Goal: Transaction & Acquisition: Book appointment/travel/reservation

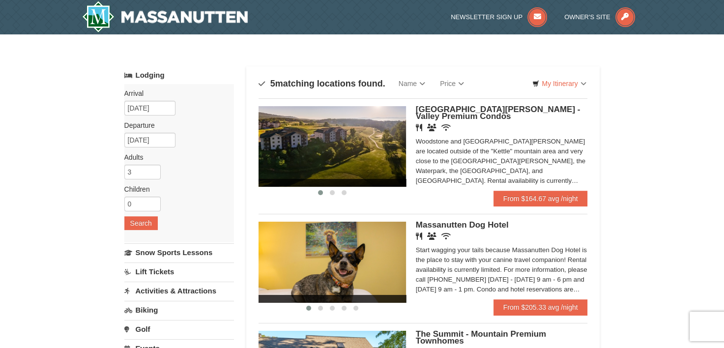
click at [380, 151] on img at bounding box center [332, 146] width 147 height 81
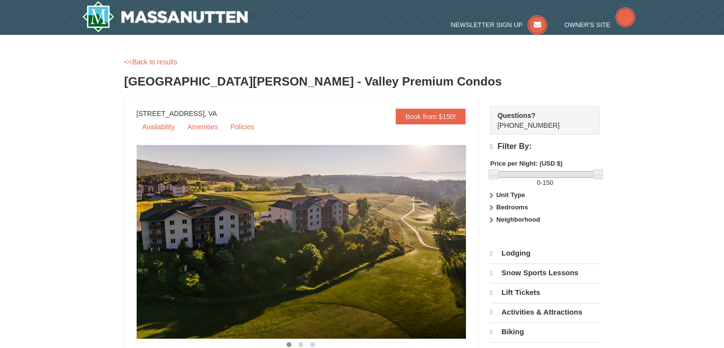
select select "9"
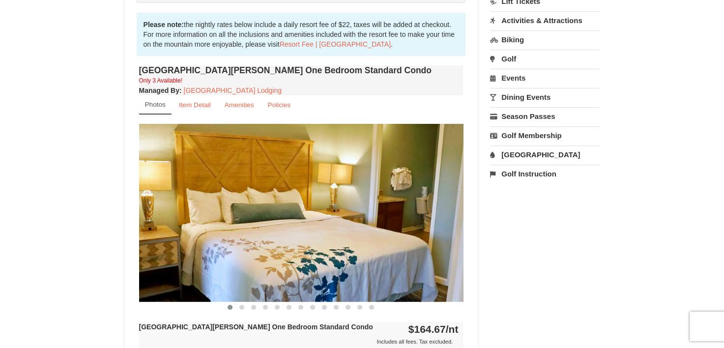
scroll to position [295, 0]
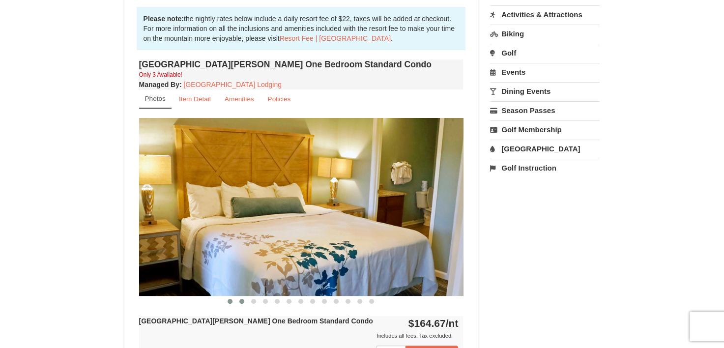
click at [243, 296] on button at bounding box center [242, 301] width 12 height 10
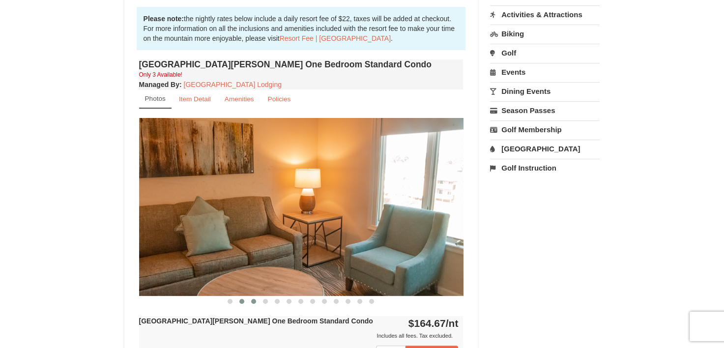
click at [258, 301] on button at bounding box center [254, 301] width 12 height 10
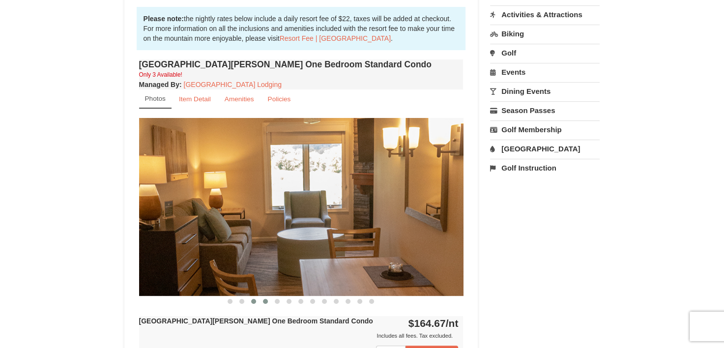
click at [266, 300] on span at bounding box center [265, 301] width 5 height 5
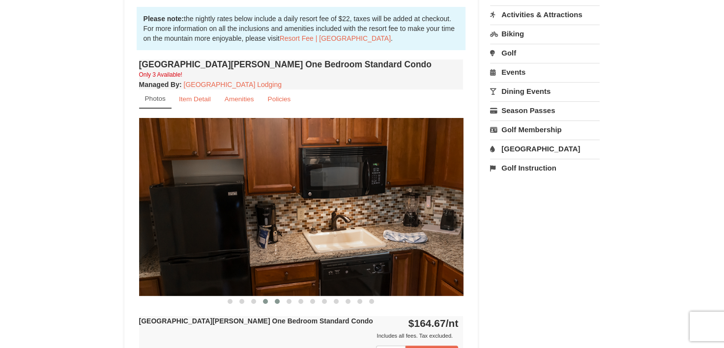
click at [280, 299] on button at bounding box center [277, 301] width 12 height 10
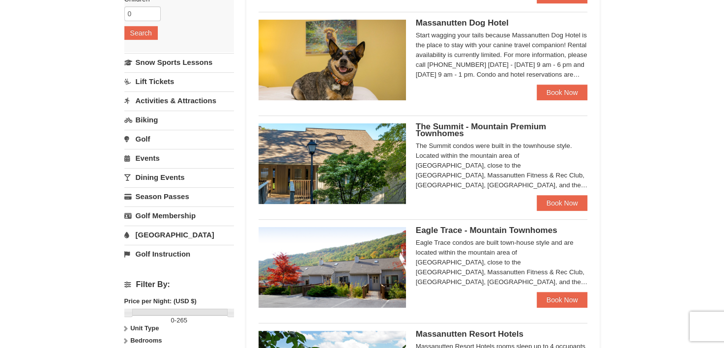
scroll to position [246, 0]
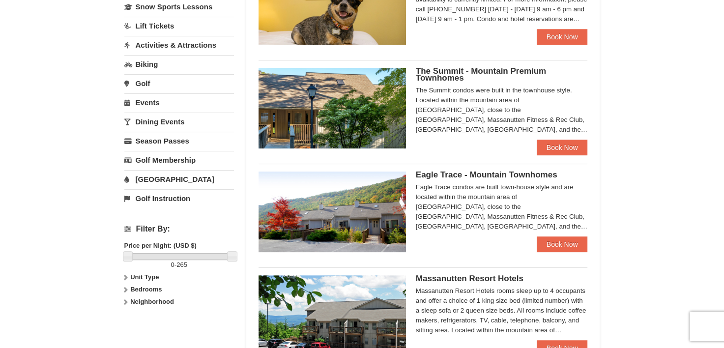
click at [429, 145] on div "The Summit - Mountain Premium Townhomes The Summit condos were built in the tow…" at bounding box center [423, 104] width 329 height 89
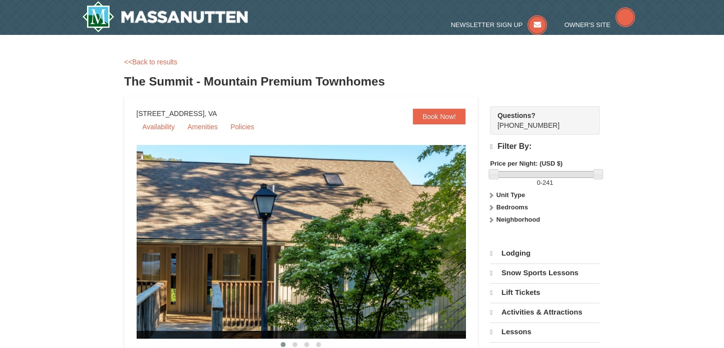
select select "9"
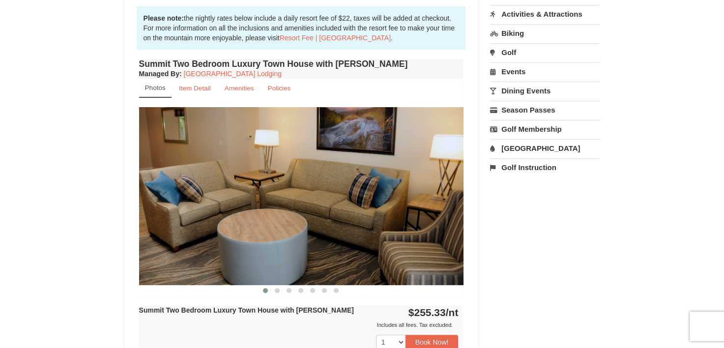
scroll to position [295, 0]
click at [277, 290] on span at bounding box center [277, 291] width 5 height 5
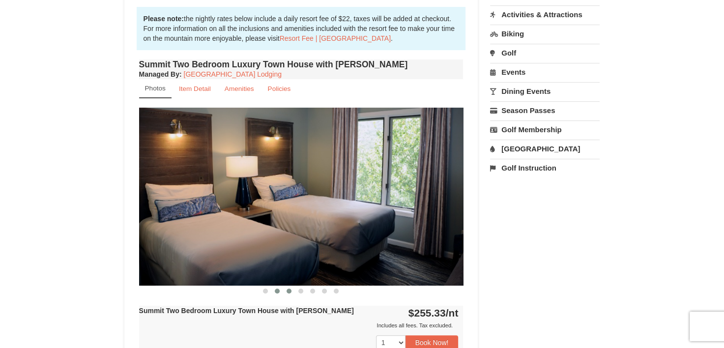
click at [293, 289] on button at bounding box center [289, 291] width 12 height 10
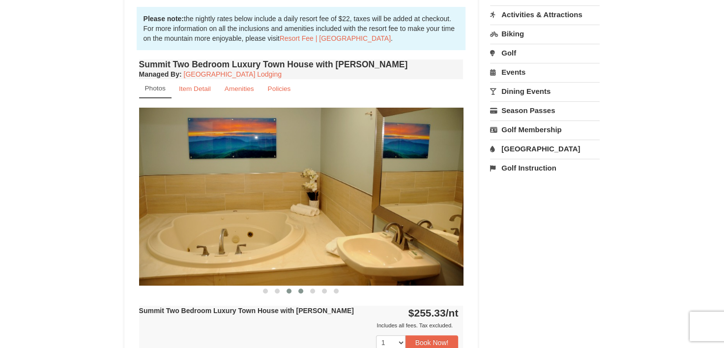
click at [299, 290] on span at bounding box center [300, 291] width 5 height 5
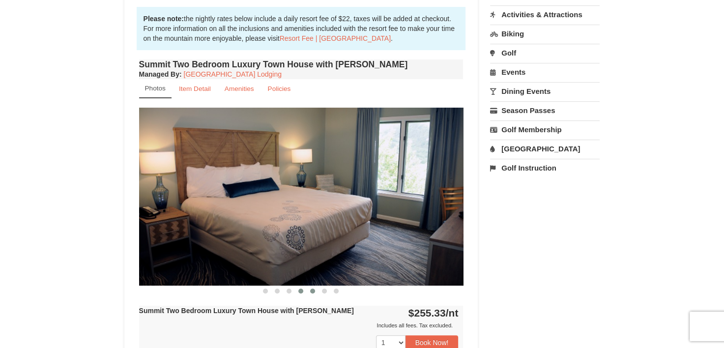
click at [314, 290] on span at bounding box center [312, 291] width 5 height 5
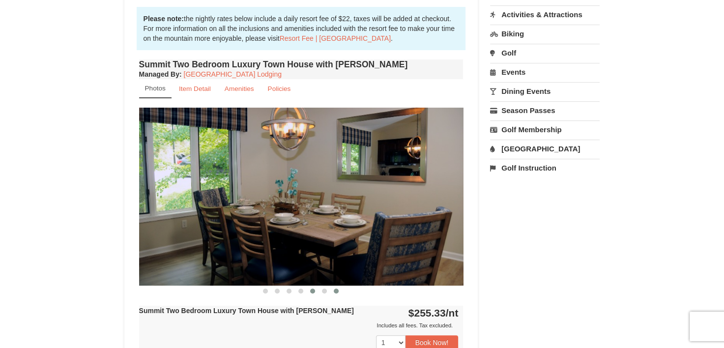
drag, startPoint x: 320, startPoint y: 292, endPoint x: 341, endPoint y: 294, distance: 20.2
click at [329, 292] on button at bounding box center [325, 291] width 12 height 10
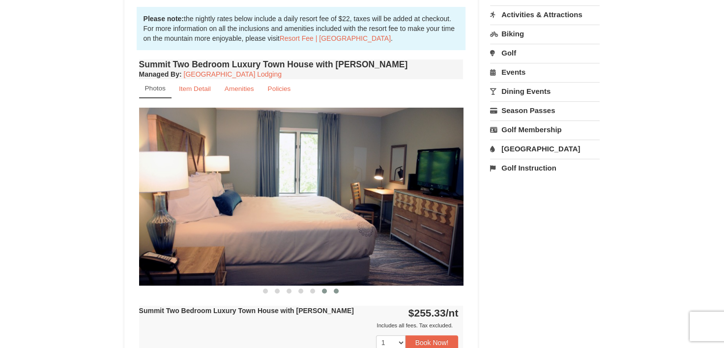
click at [336, 290] on span at bounding box center [336, 291] width 5 height 5
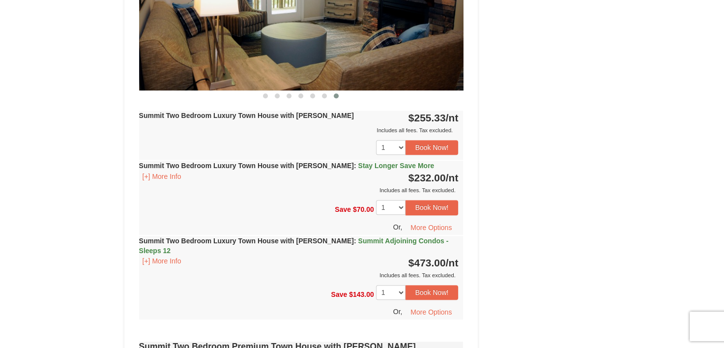
scroll to position [492, 0]
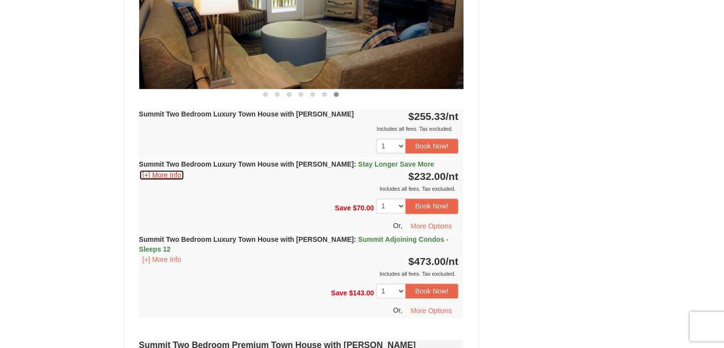
click at [161, 171] on button "[+] More Info" at bounding box center [162, 175] width 46 height 11
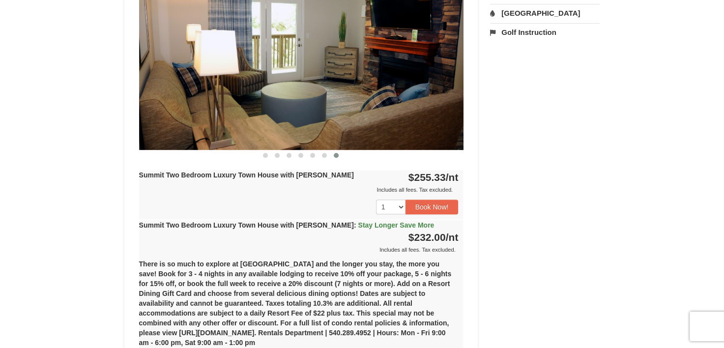
scroll to position [393, 0]
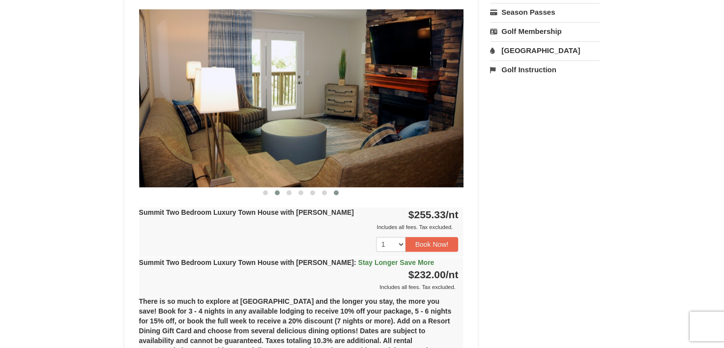
click at [277, 193] on span at bounding box center [277, 192] width 5 height 5
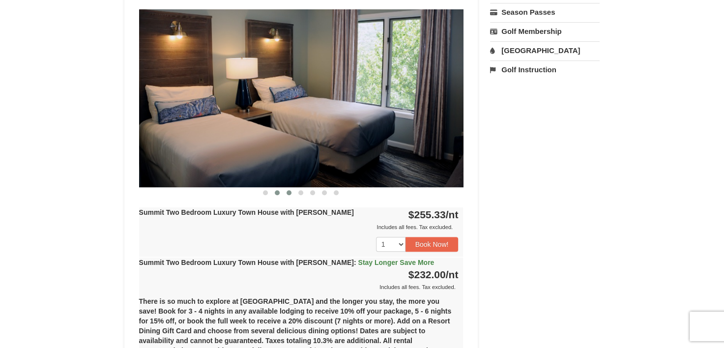
click at [289, 196] on button at bounding box center [289, 193] width 12 height 10
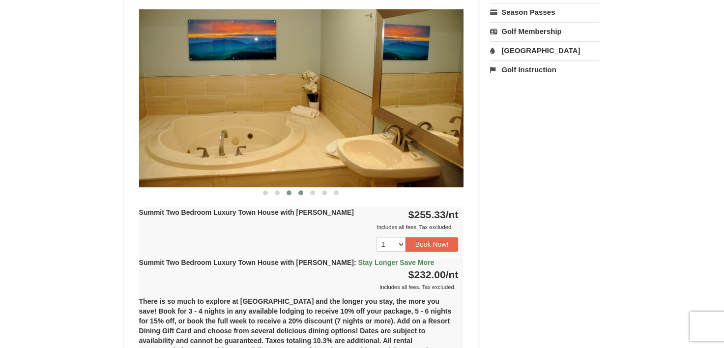
click at [298, 194] on button at bounding box center [301, 193] width 12 height 10
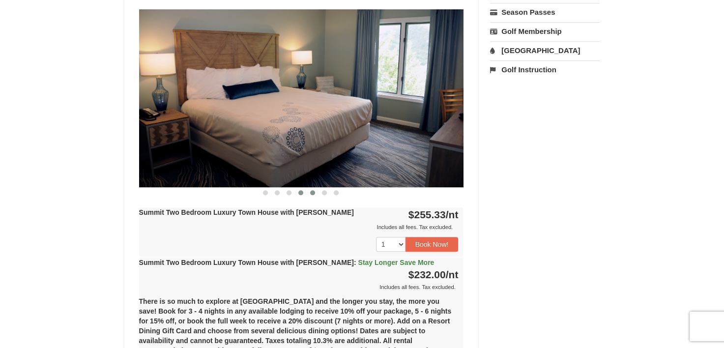
click at [311, 193] on button at bounding box center [313, 193] width 12 height 10
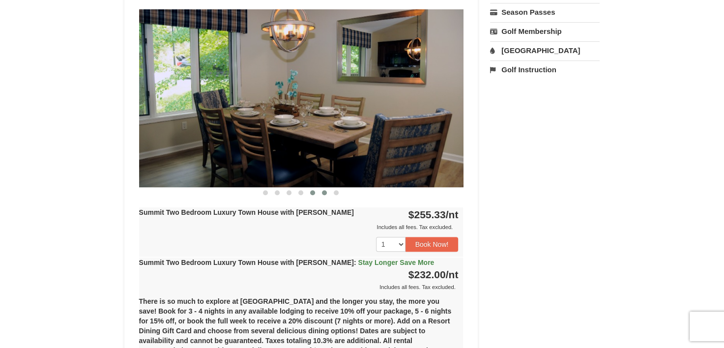
click at [323, 193] on span at bounding box center [324, 192] width 5 height 5
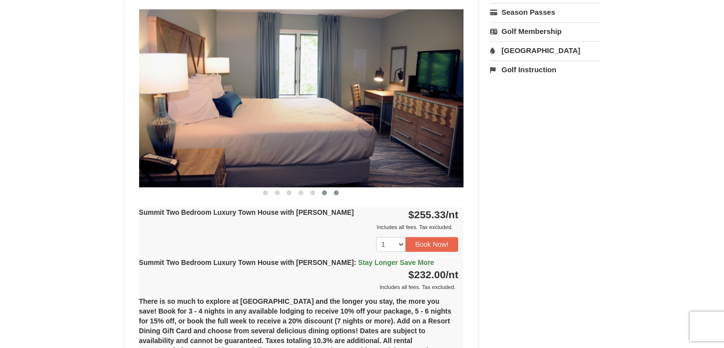
click at [337, 195] on button at bounding box center [336, 193] width 12 height 10
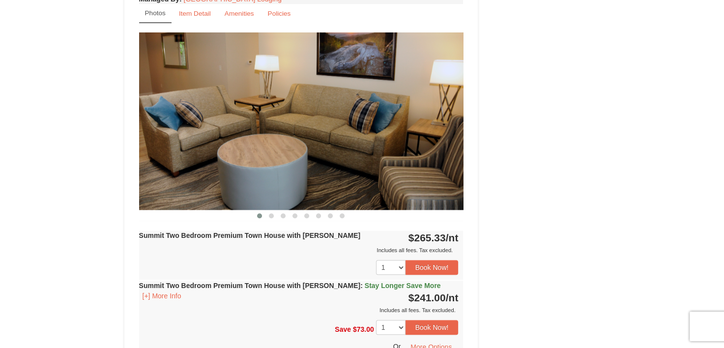
scroll to position [934, 0]
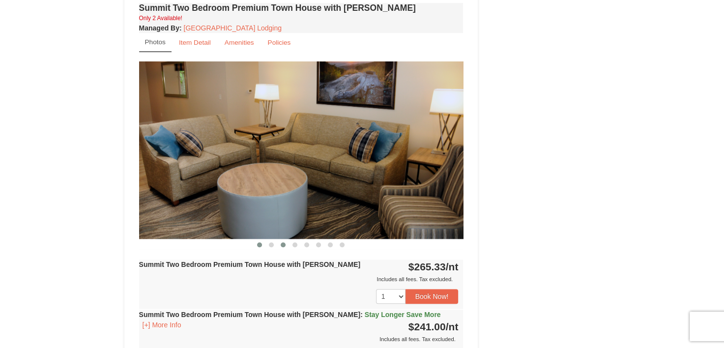
click at [284, 240] on button at bounding box center [283, 245] width 12 height 10
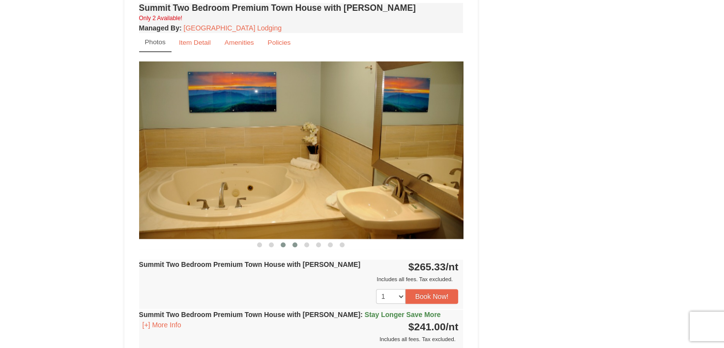
click at [297, 240] on button at bounding box center [295, 245] width 12 height 10
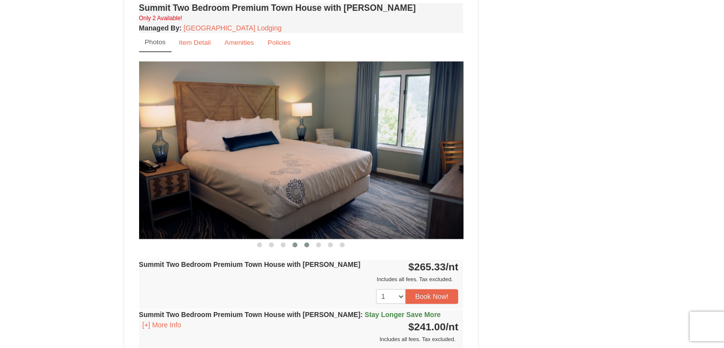
click at [307, 242] on span at bounding box center [306, 244] width 5 height 5
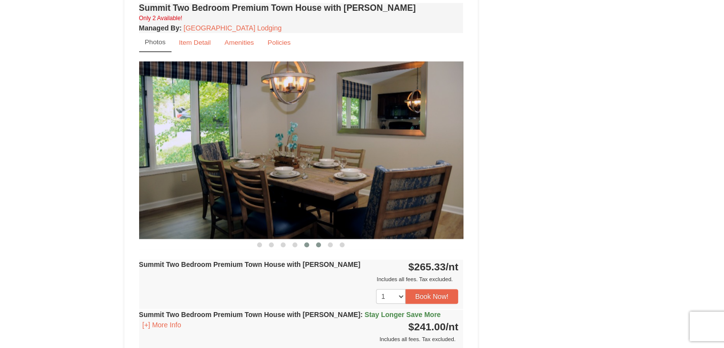
click at [318, 240] on button at bounding box center [319, 245] width 12 height 10
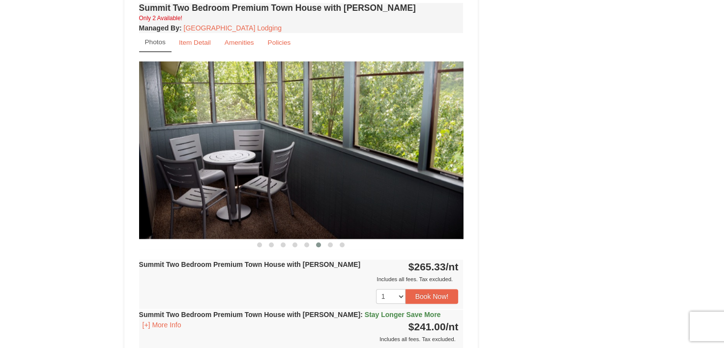
click at [328, 240] on button at bounding box center [330, 245] width 12 height 10
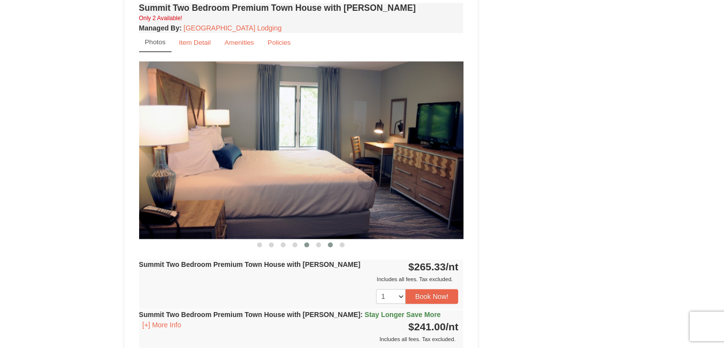
click at [308, 242] on span at bounding box center [306, 244] width 5 height 5
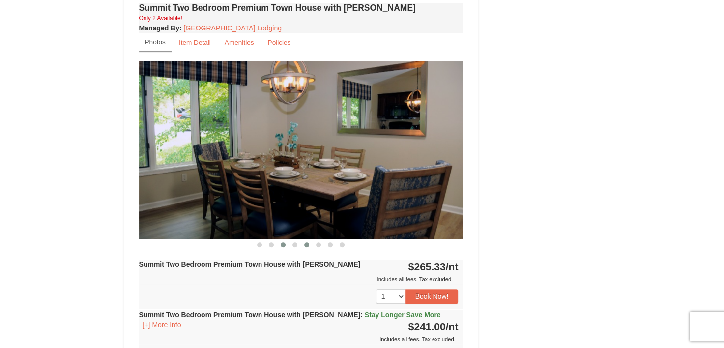
click at [283, 242] on span at bounding box center [283, 244] width 5 height 5
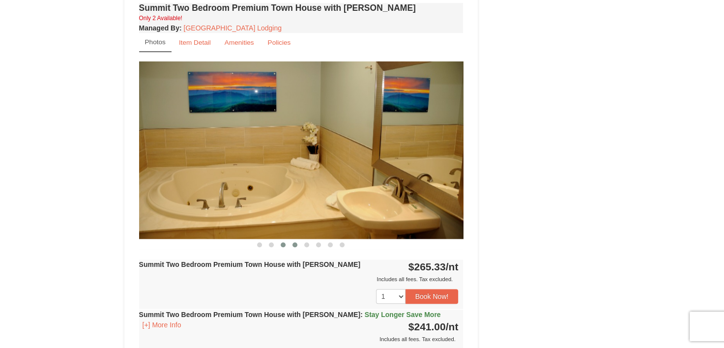
click at [298, 240] on button at bounding box center [295, 245] width 12 height 10
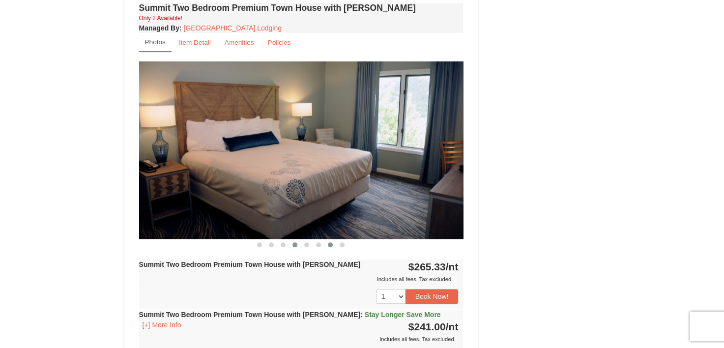
click at [330, 240] on button at bounding box center [330, 245] width 12 height 10
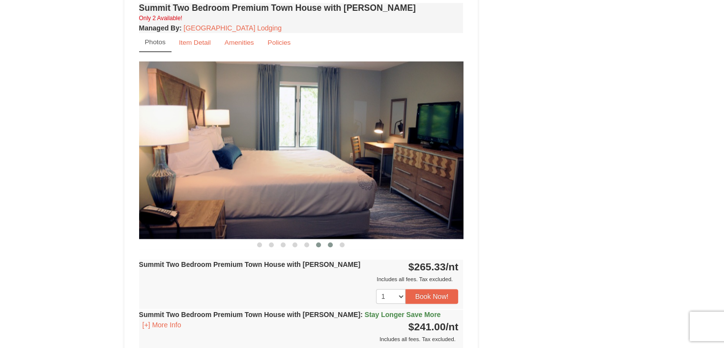
click at [314, 240] on button at bounding box center [319, 245] width 12 height 10
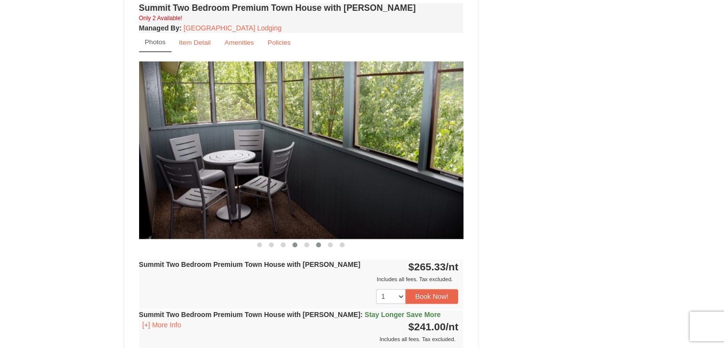
click at [296, 240] on button at bounding box center [295, 245] width 12 height 10
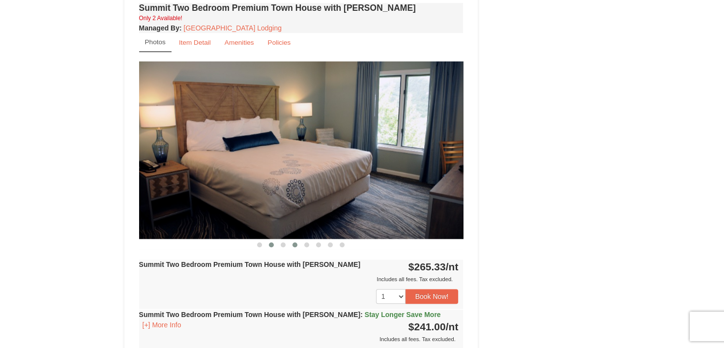
click at [274, 240] on button at bounding box center [271, 245] width 12 height 10
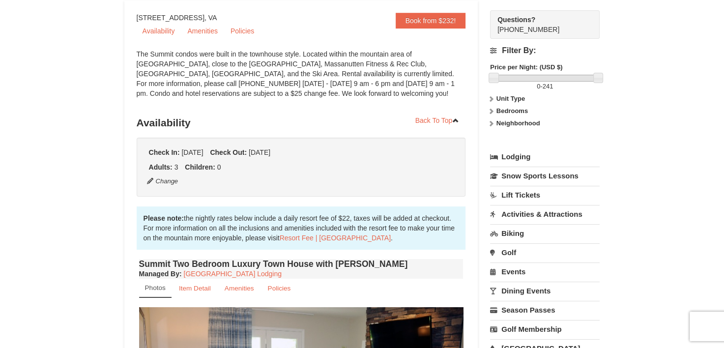
scroll to position [0, 0]
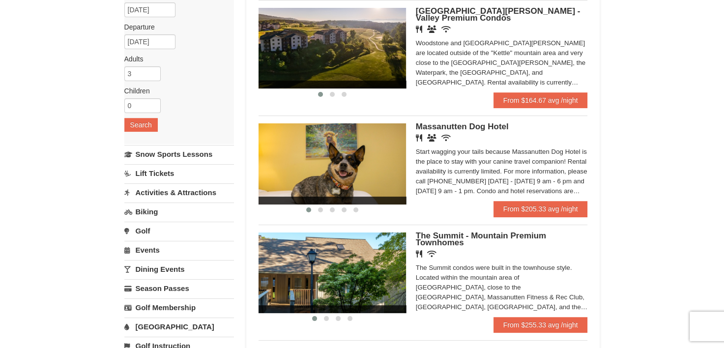
scroll to position [49, 0]
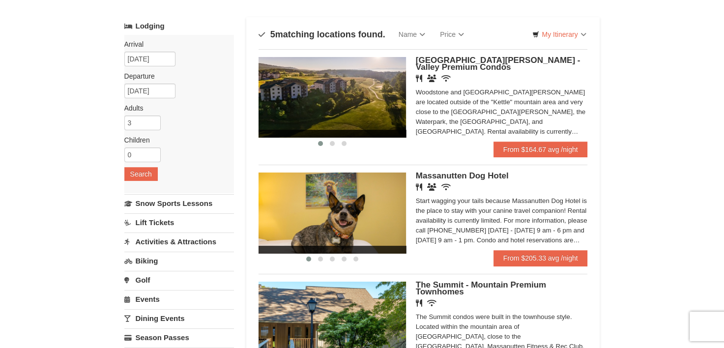
click at [382, 122] on img at bounding box center [332, 97] width 147 height 81
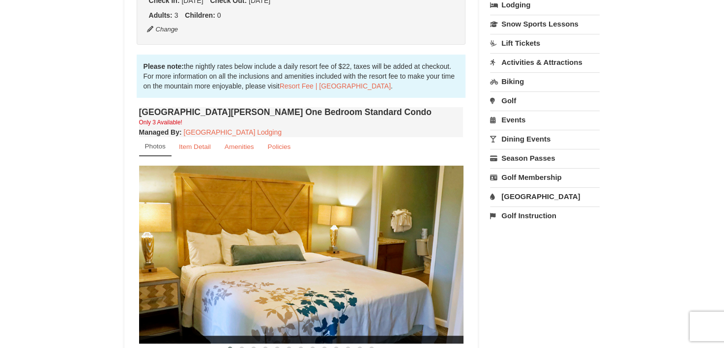
scroll to position [295, 0]
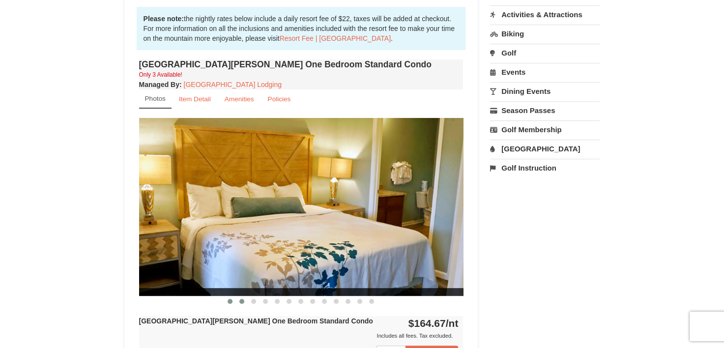
click at [243, 299] on span at bounding box center [241, 301] width 5 height 5
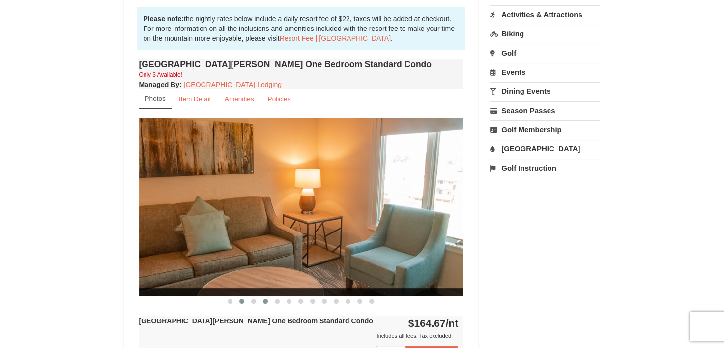
click at [266, 301] on span at bounding box center [265, 301] width 5 height 5
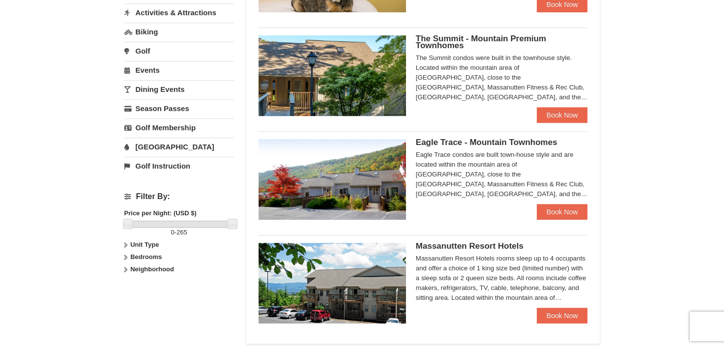
scroll to position [295, 0]
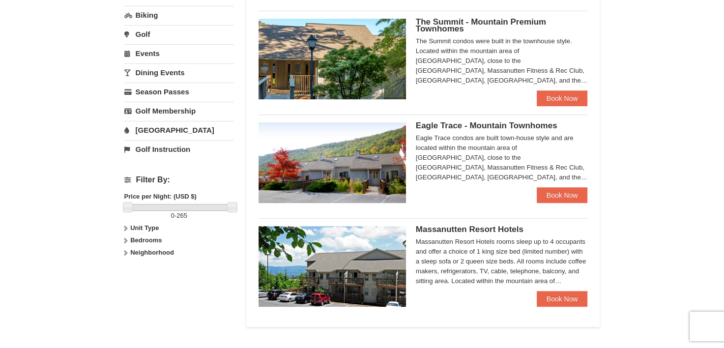
click at [361, 255] on img at bounding box center [332, 266] width 147 height 81
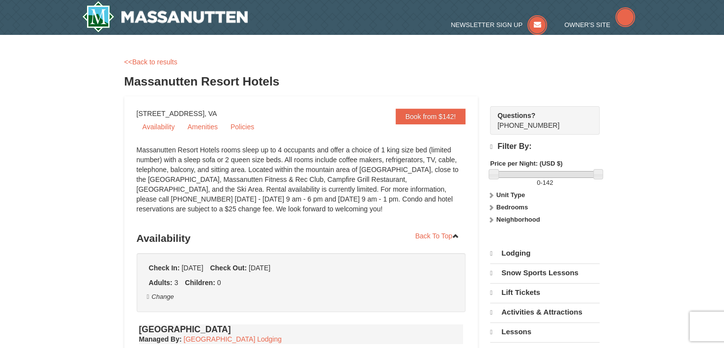
select select "9"
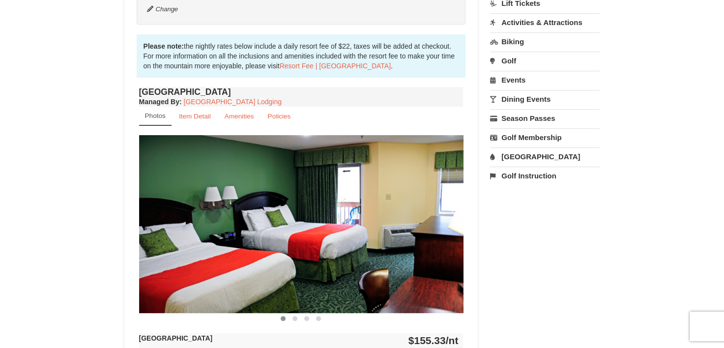
scroll to position [246, 0]
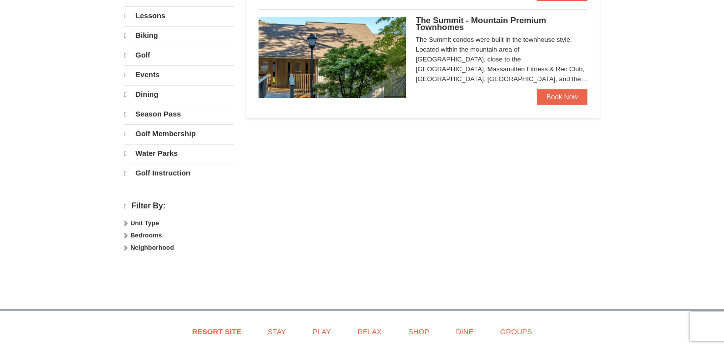
select select "9"
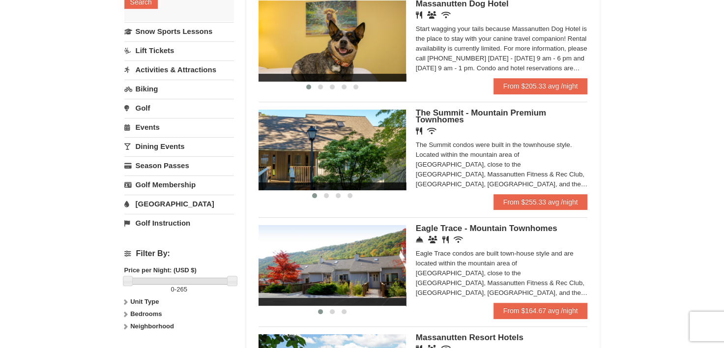
scroll to position [198, 0]
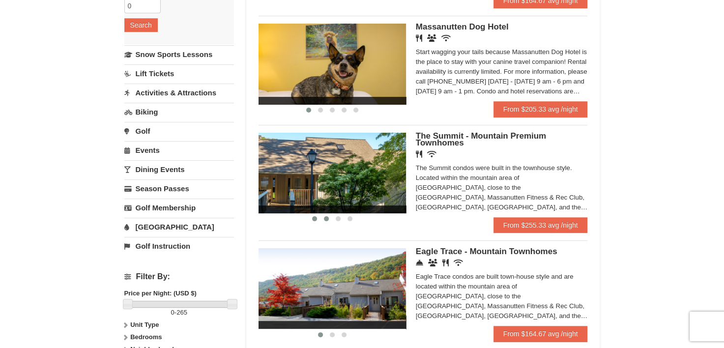
click at [327, 217] on span at bounding box center [326, 218] width 5 height 5
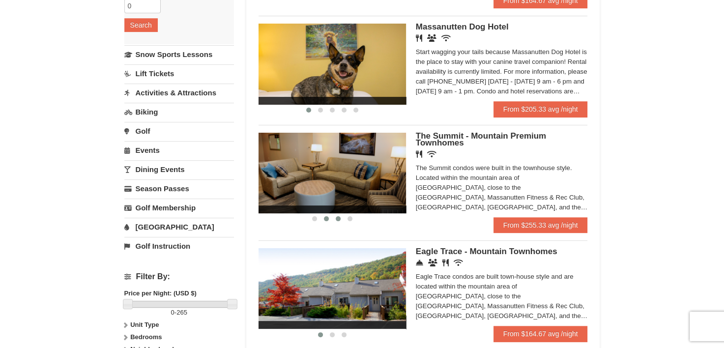
click at [342, 218] on button at bounding box center [338, 219] width 12 height 10
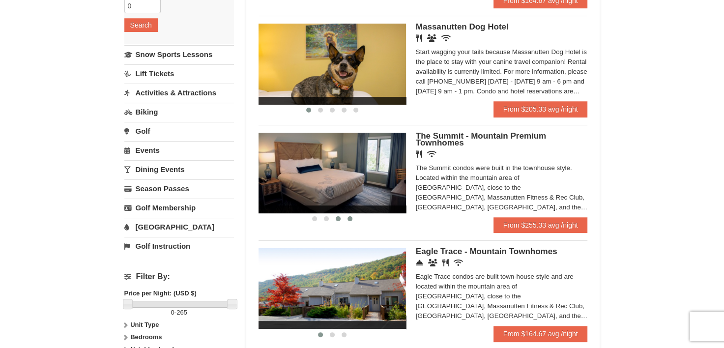
click at [350, 220] on span at bounding box center [350, 218] width 5 height 5
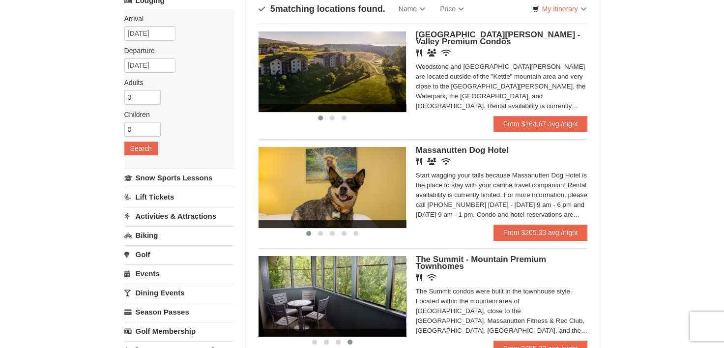
scroll to position [1, 0]
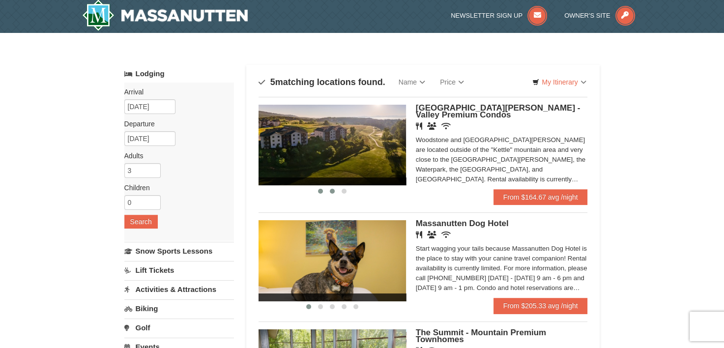
click at [336, 189] on button at bounding box center [332, 191] width 12 height 10
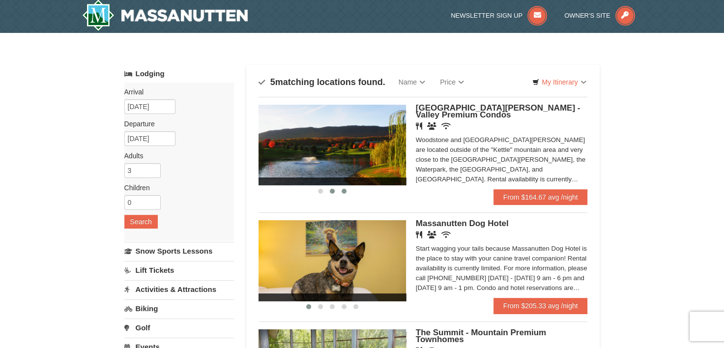
click at [342, 190] on span at bounding box center [344, 191] width 5 height 5
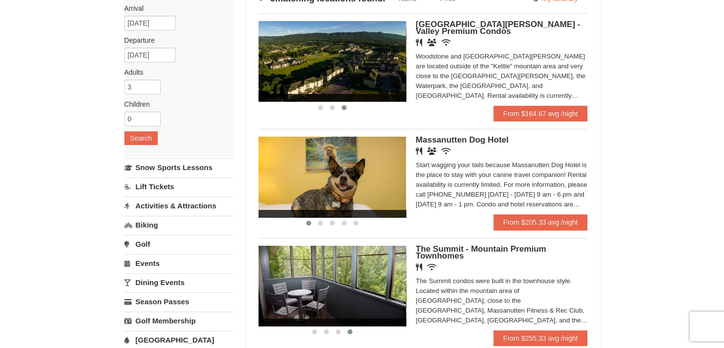
scroll to position [0, 0]
